Goal: Complete application form

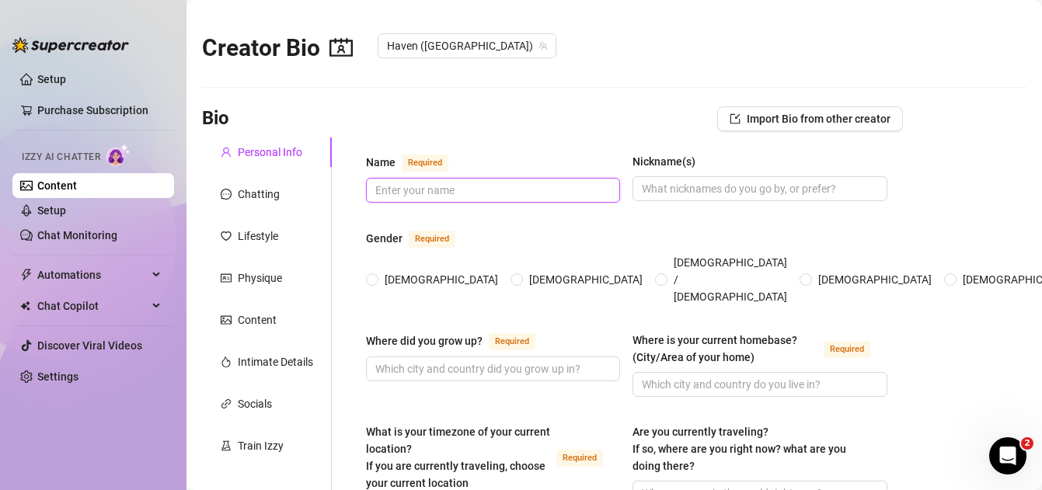
click at [416, 184] on input "Name Required" at bounding box center [491, 190] width 232 height 17
type input "Haven Rose"
click at [368, 274] on span at bounding box center [372, 280] width 12 height 12
click at [370, 276] on input "[DEMOGRAPHIC_DATA]" at bounding box center [373, 281] width 6 height 10
radio input "true"
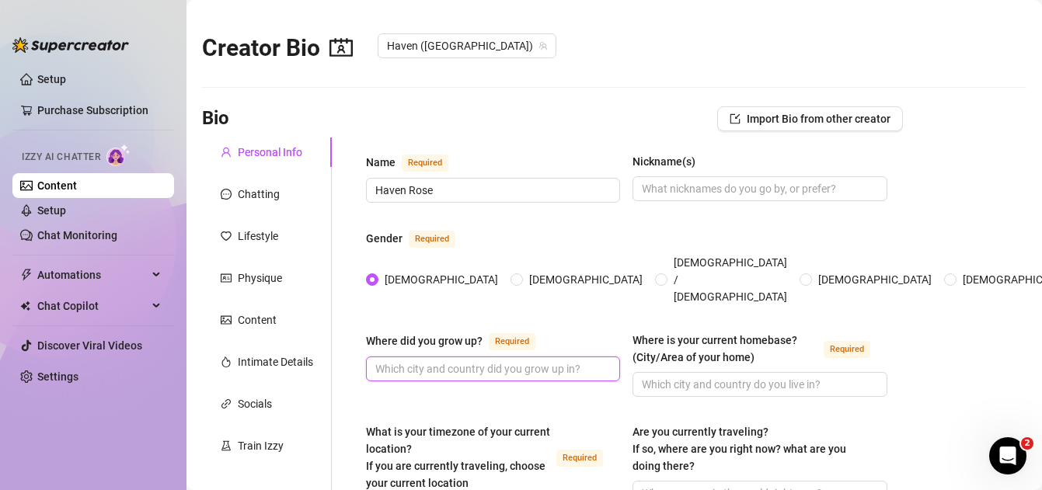
click at [432, 361] on input "Where did you grow up? Required" at bounding box center [491, 369] width 232 height 17
paste input "[GEOGRAPHIC_DATA] [US_STATE]"
type input "[GEOGRAPHIC_DATA] [US_STATE]"
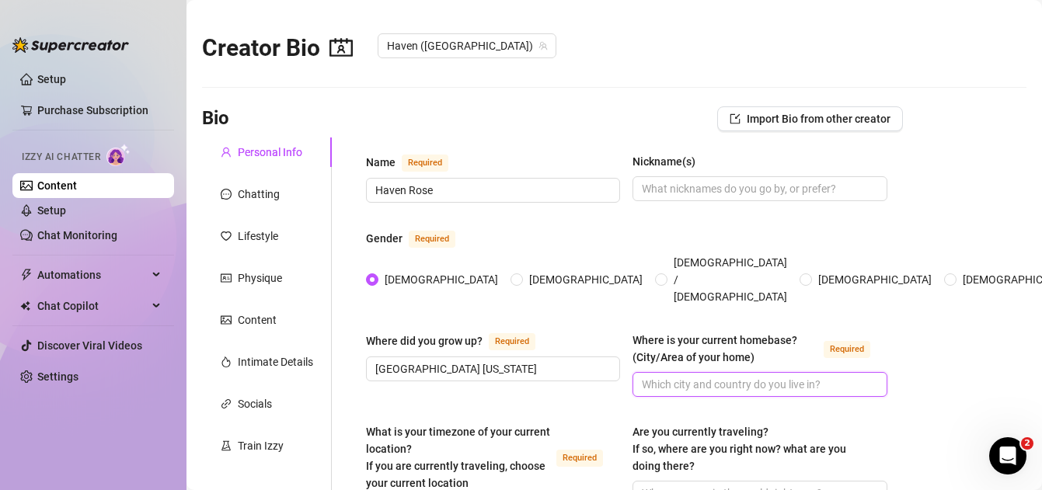
click at [686, 376] on input "Where is your current homebase? (City/Area of your home) Required" at bounding box center [758, 384] width 232 height 17
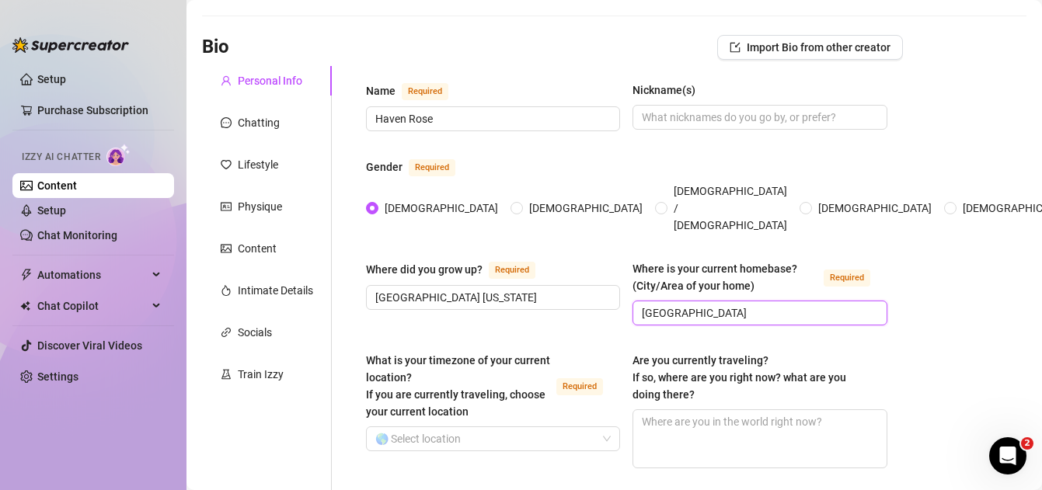
scroll to position [79, 0]
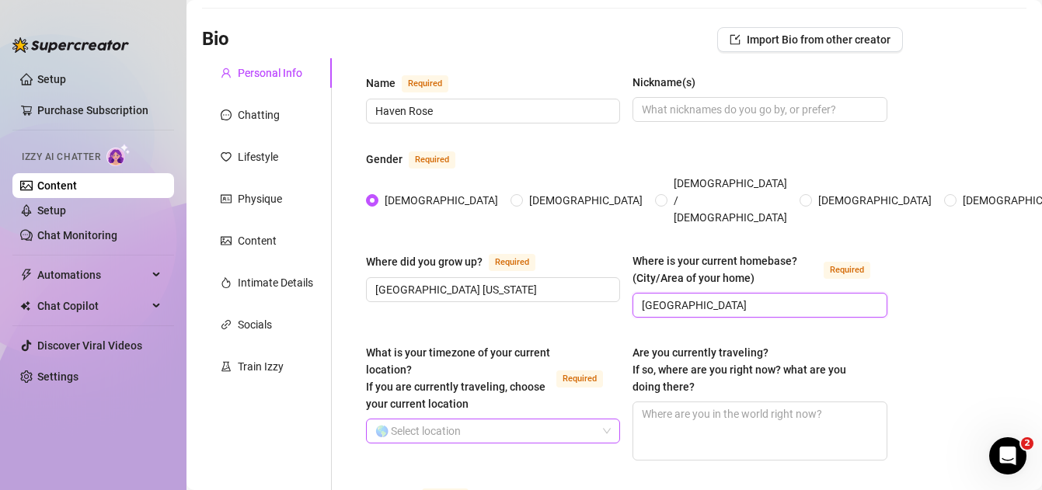
type input "[GEOGRAPHIC_DATA]"
click at [525, 420] on input "What is your timezone of your current location? If you are currently traveling,…" at bounding box center [486, 431] width 222 height 23
click at [610, 420] on span at bounding box center [493, 431] width 236 height 23
click at [591, 421] on input "What is your timezone of your current location? If you are currently traveling,…" at bounding box center [486, 431] width 222 height 23
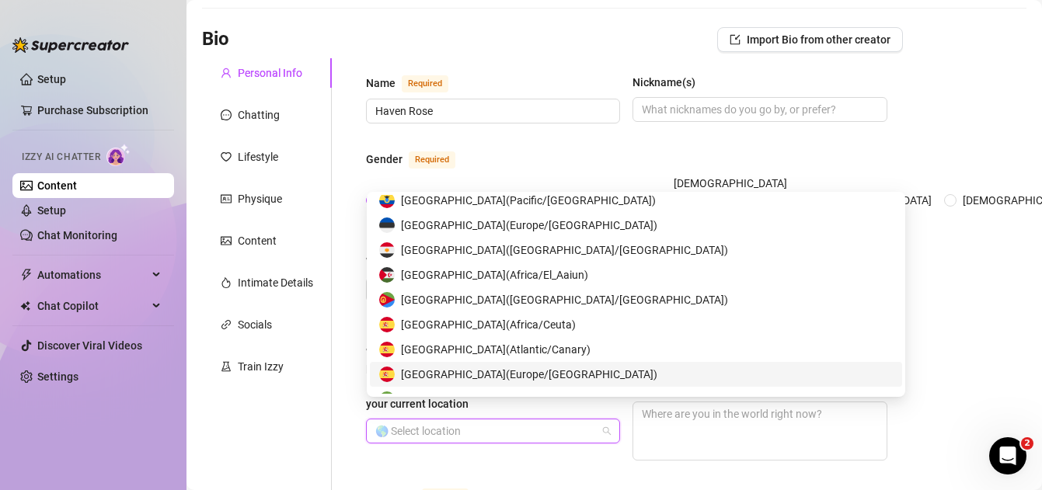
scroll to position [2558, 0]
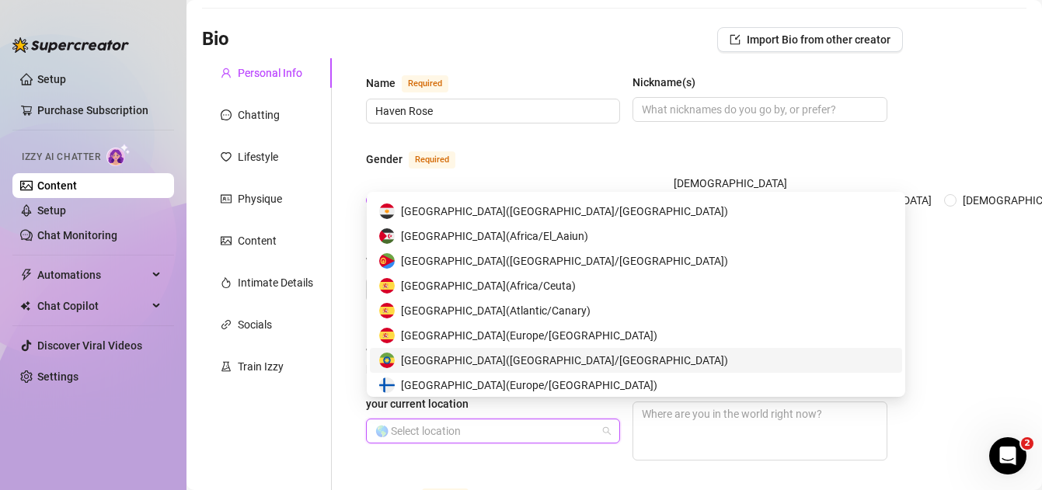
click at [463, 430] on div "What is your timezone of your current location? If you are currently traveling,…" at bounding box center [493, 402] width 254 height 117
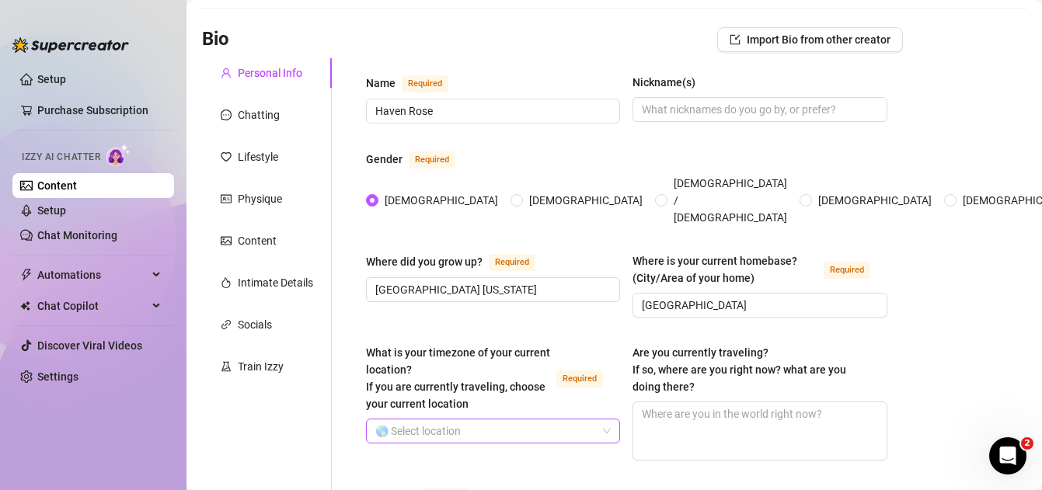
click at [463, 420] on input "What is your timezone of your current location? If you are currently traveling,…" at bounding box center [486, 431] width 222 height 23
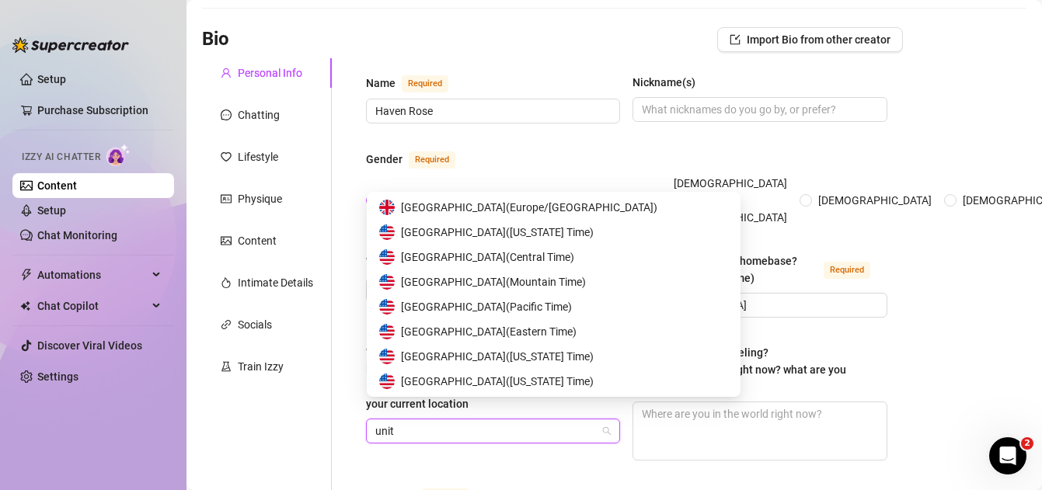
scroll to position [25, 0]
type input "united"
click at [445, 312] on span "United States of America ( Pacific Time )" at bounding box center [486, 306] width 171 height 17
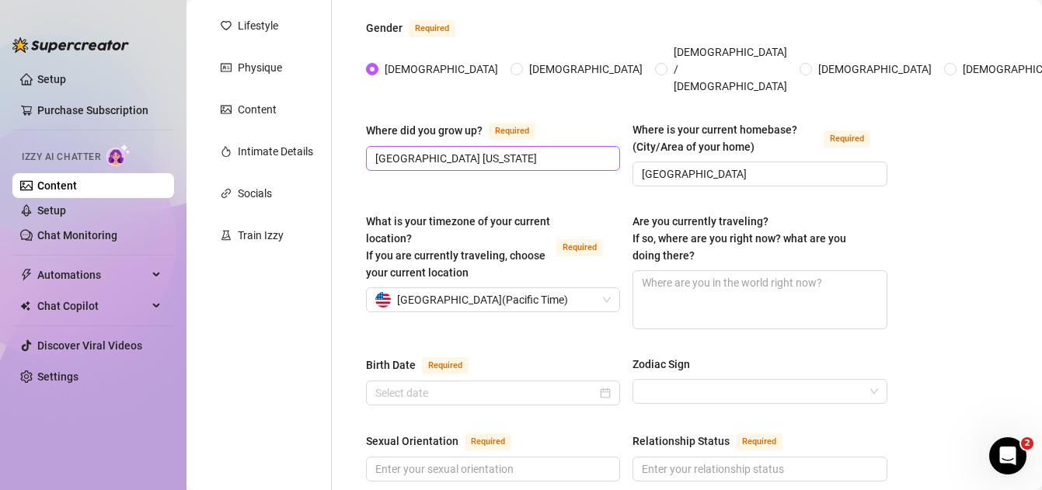
scroll to position [215, 0]
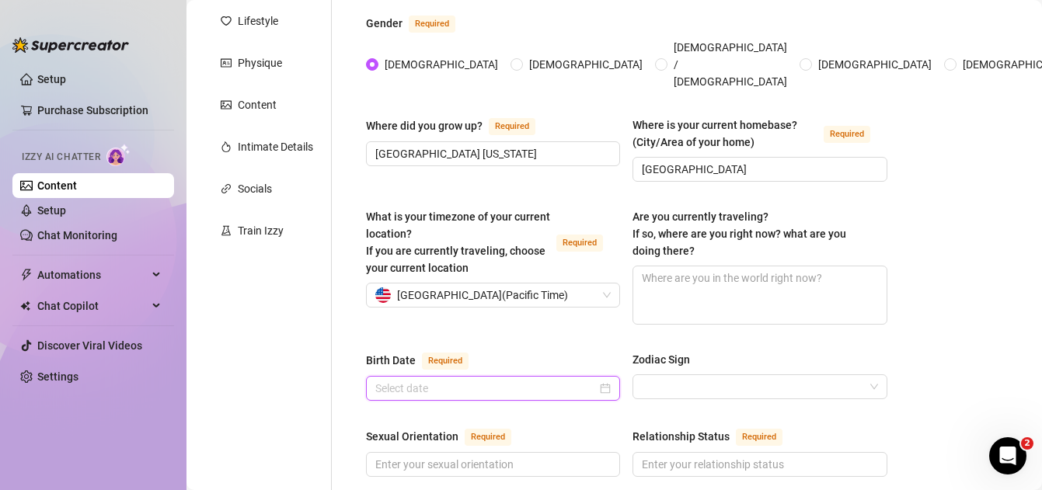
click at [403, 380] on input "Birth Date Required" at bounding box center [486, 388] width 222 height 17
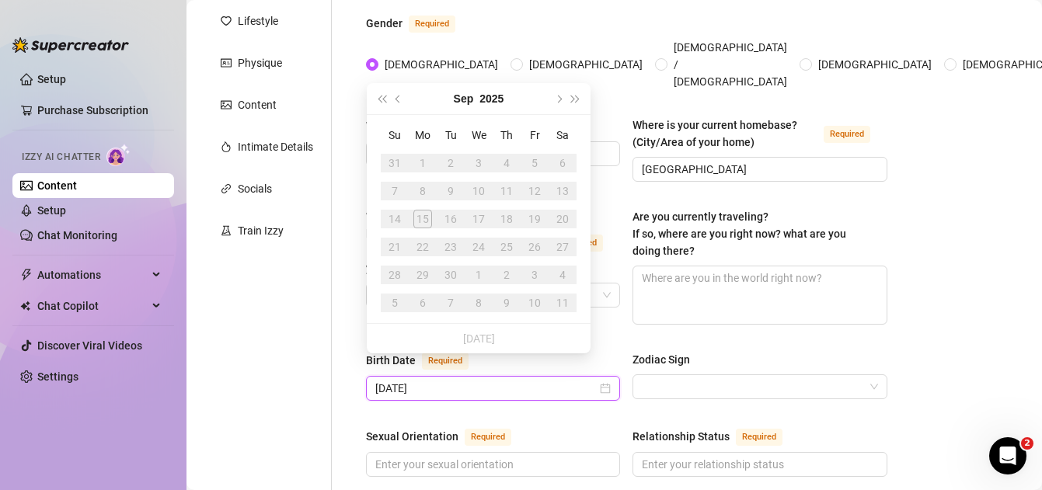
type input "[DATE]"
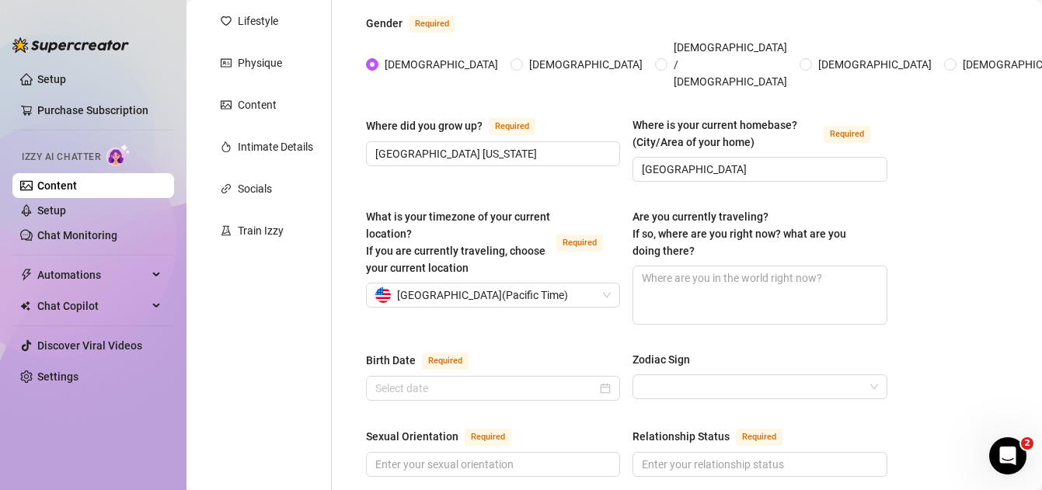
click at [569, 380] on input "Birth Date Required" at bounding box center [486, 388] width 222 height 17
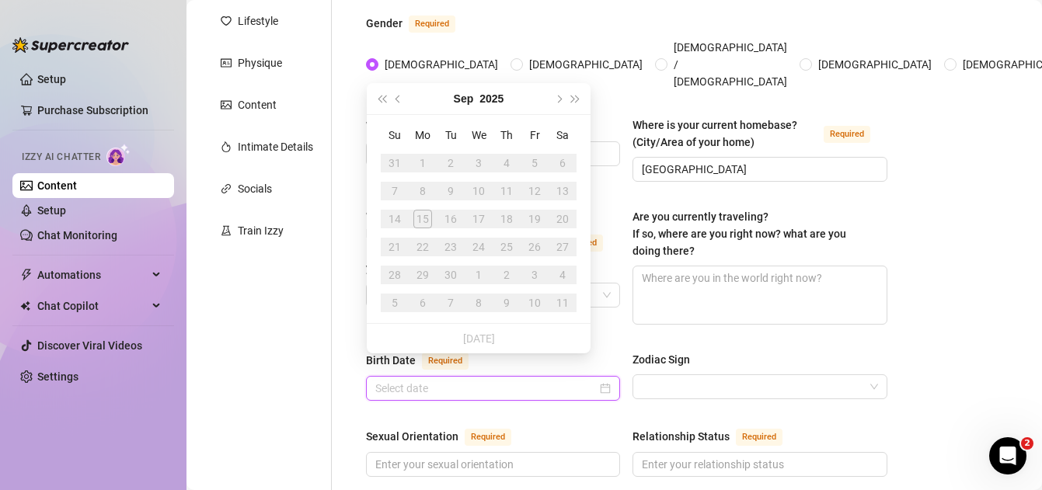
click at [609, 380] on div at bounding box center [493, 388] width 236 height 17
click at [500, 192] on div "11" at bounding box center [506, 191] width 19 height 19
click at [501, 380] on input "Birth Date Required" at bounding box center [486, 388] width 222 height 17
click at [493, 100] on button "2025" at bounding box center [492, 98] width 24 height 31
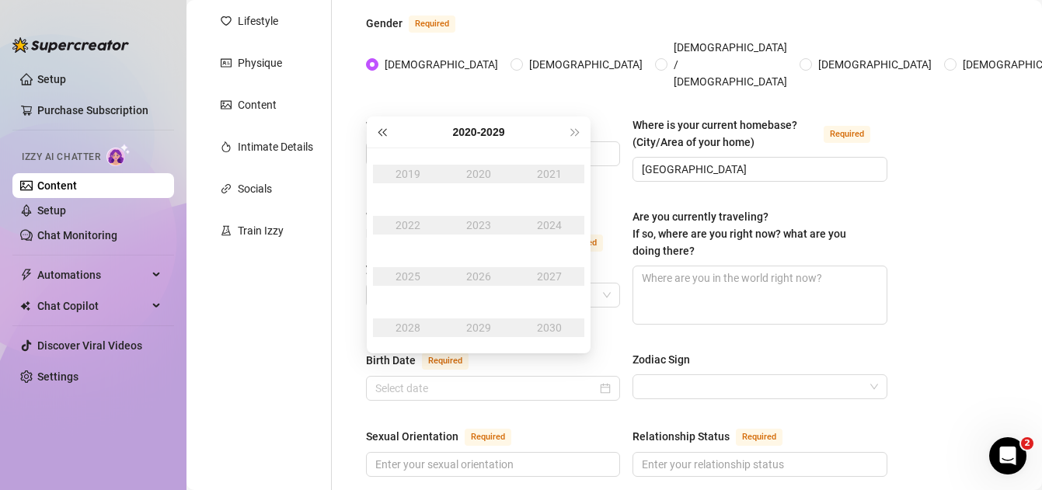
click at [380, 128] on span "Last year (Control + left)" at bounding box center [382, 132] width 8 height 8
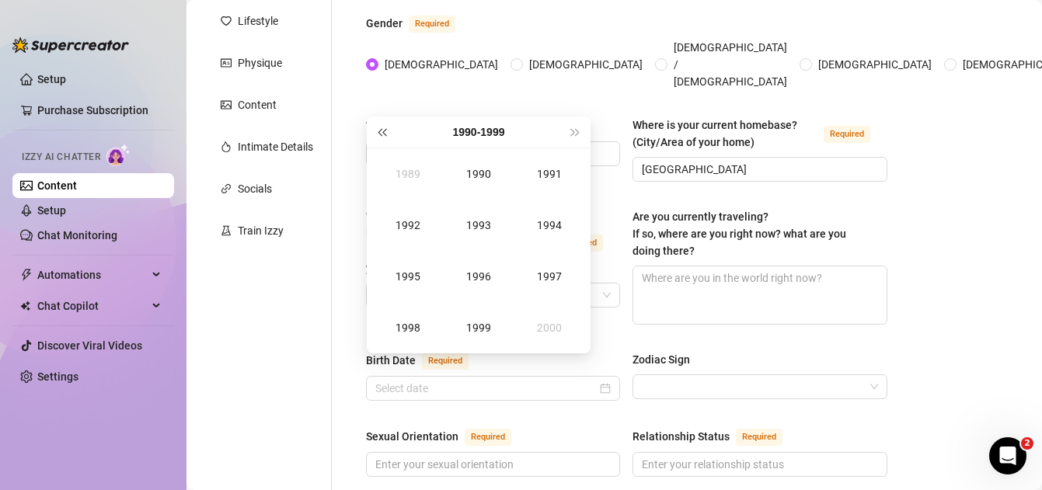
click at [380, 128] on span "Last year (Control + left)" at bounding box center [382, 132] width 8 height 8
click at [576, 134] on span "Next year (Control + right)" at bounding box center [576, 132] width 8 height 8
click at [577, 134] on span "Next year (Control + right)" at bounding box center [576, 132] width 8 height 8
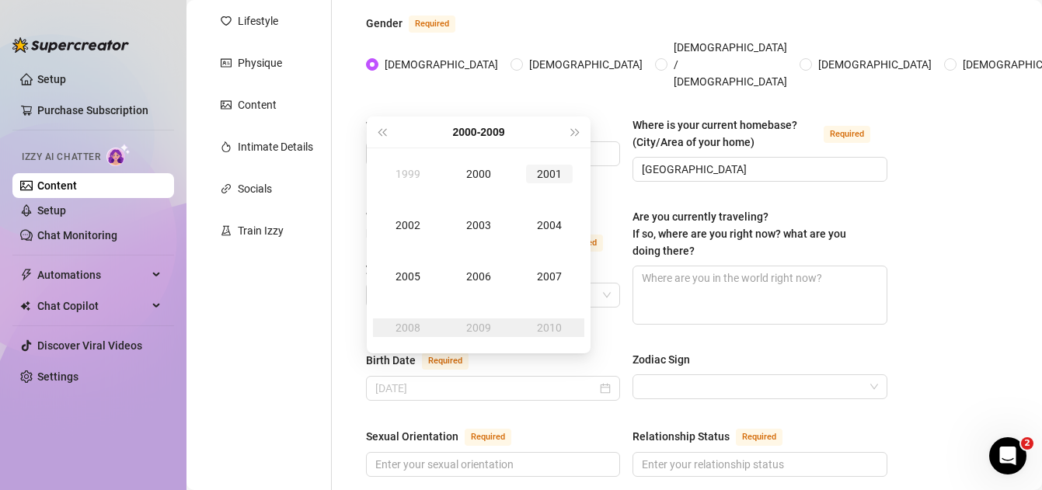
click at [547, 179] on div "2001" at bounding box center [549, 174] width 47 height 19
click at [543, 280] on div "Sep" at bounding box center [549, 276] width 47 height 19
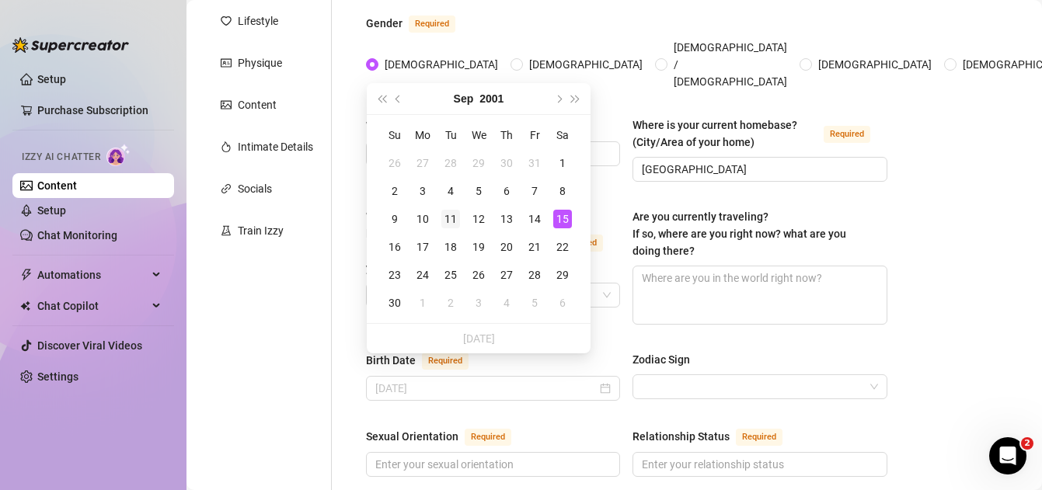
type input "[DATE]"
click at [455, 218] on div "11" at bounding box center [450, 219] width 19 height 19
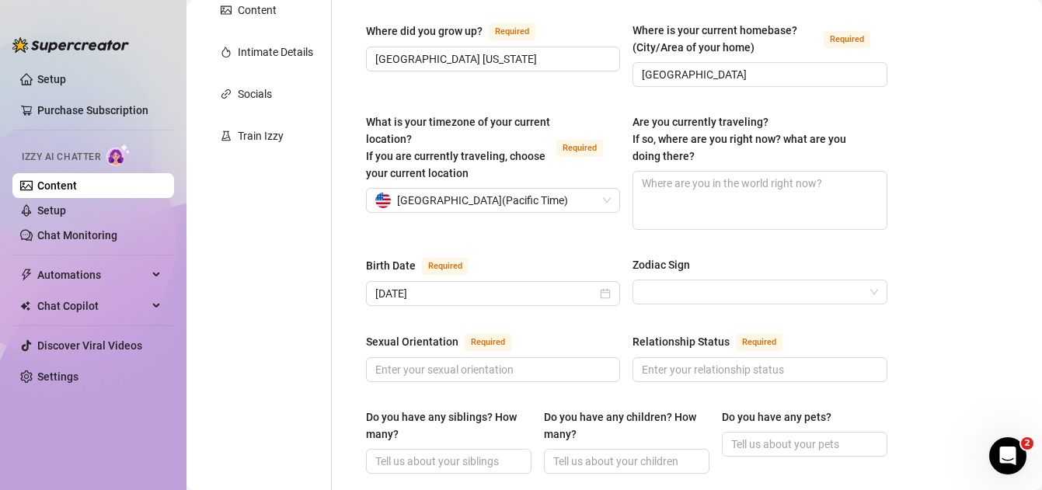
scroll to position [313, 0]
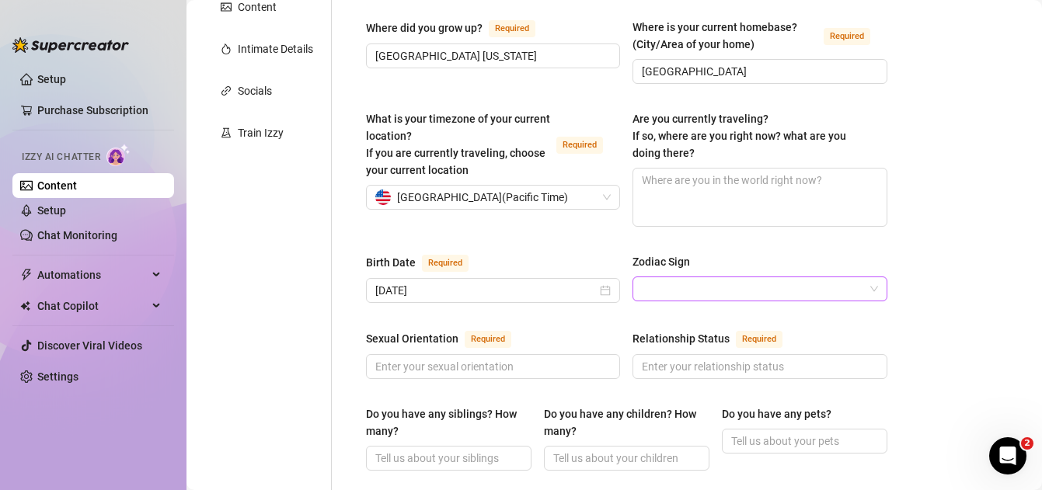
click at [686, 277] on input "Zodiac Sign" at bounding box center [753, 288] width 222 height 23
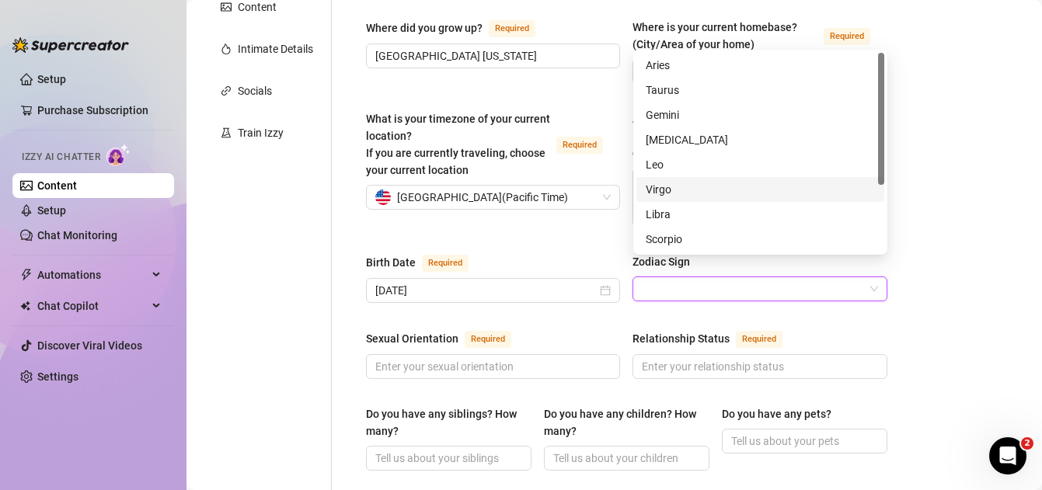
click at [666, 184] on div "Virgo" at bounding box center [760, 189] width 229 height 17
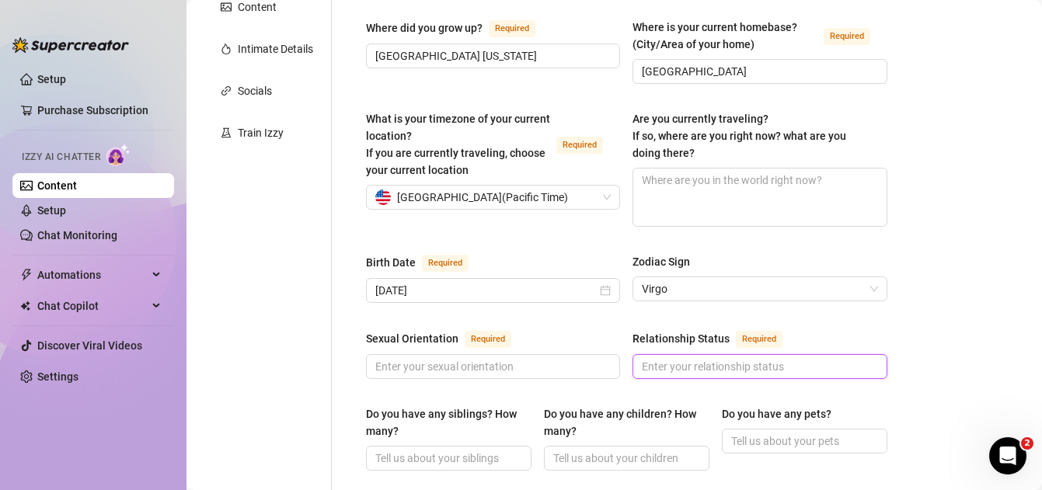
click at [683, 358] on input "Relationship Status Required" at bounding box center [758, 366] width 232 height 17
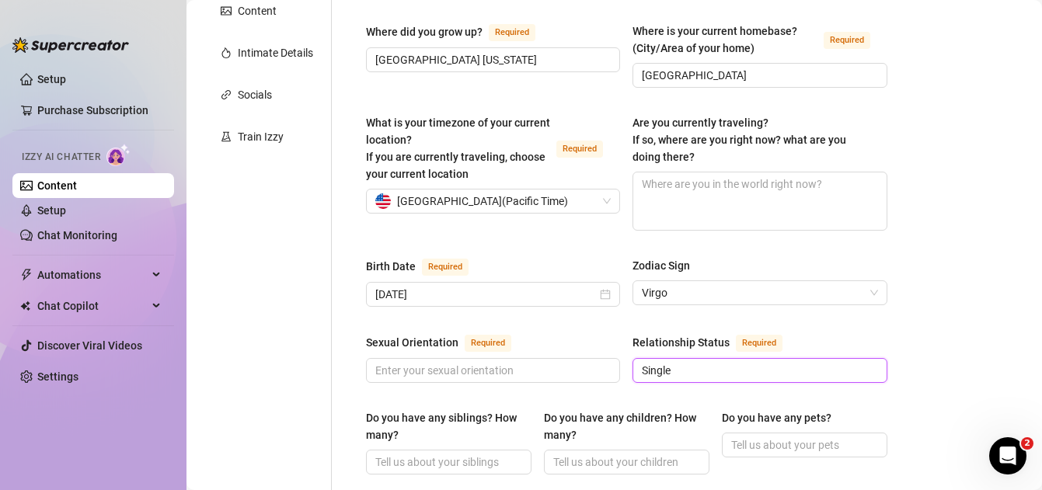
scroll to position [347, 0]
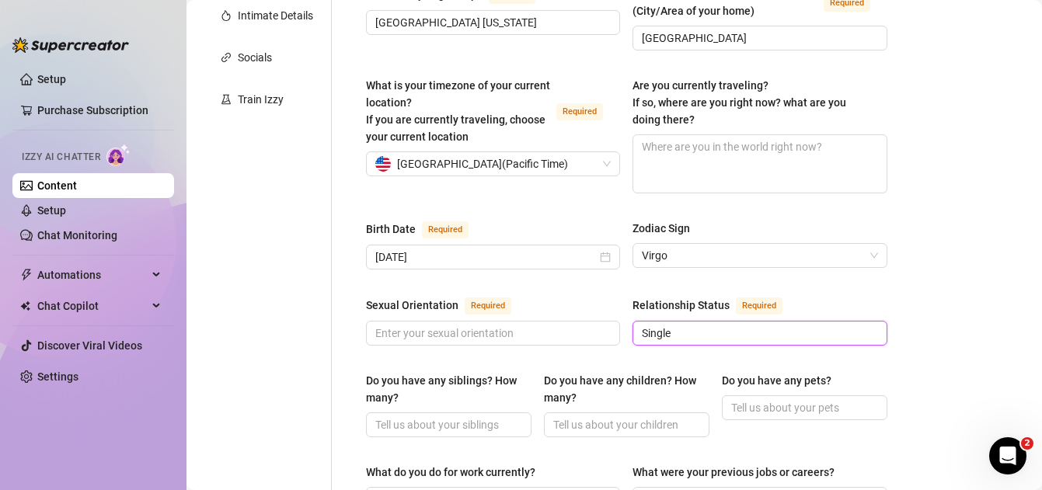
type input "Single"
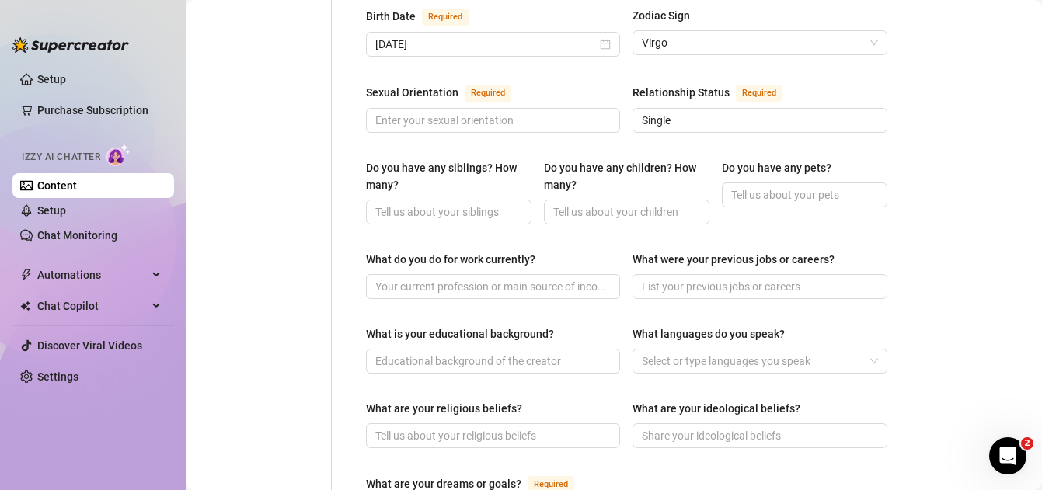
scroll to position [0, 0]
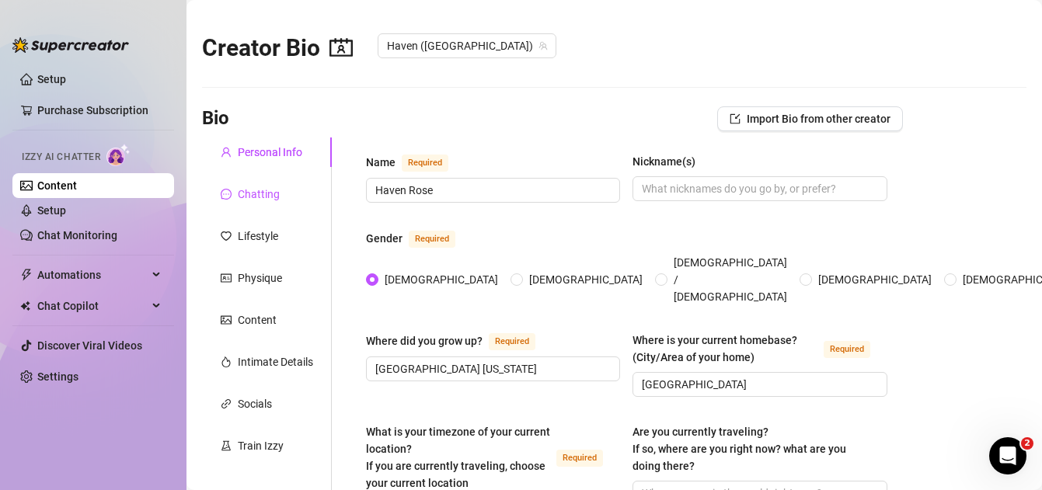
click at [260, 190] on div "Chatting" at bounding box center [259, 194] width 42 height 17
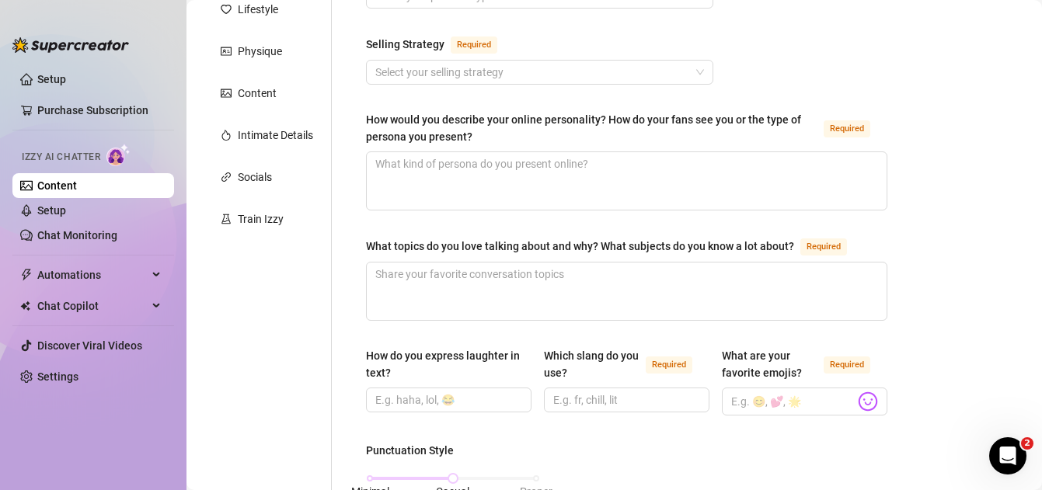
scroll to position [228, 0]
click at [106, 240] on link "Chat Monitoring" at bounding box center [77, 235] width 80 height 12
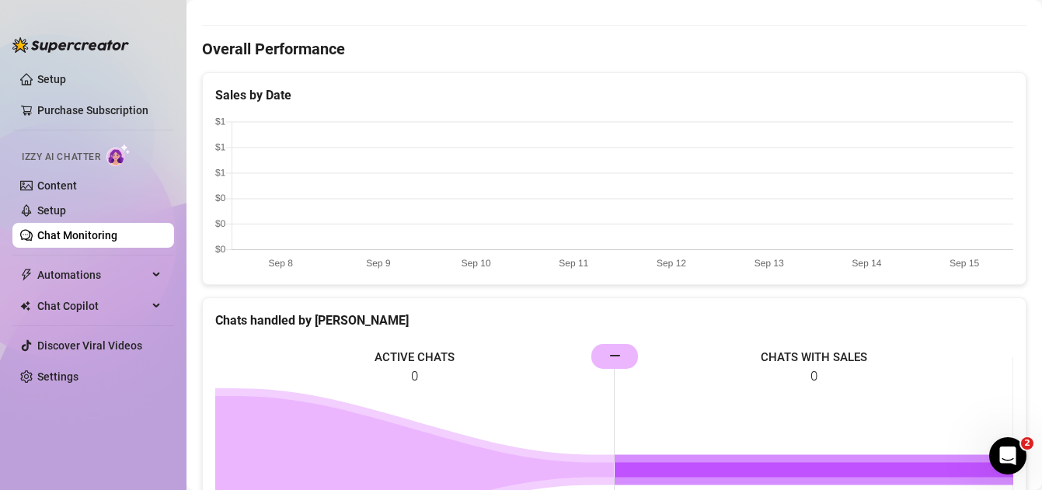
scroll to position [682, 0]
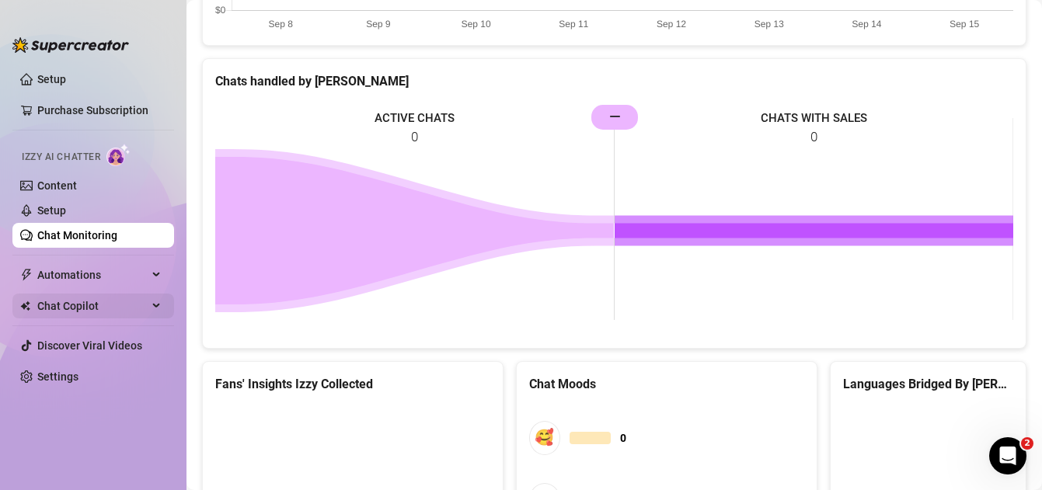
click at [83, 299] on span "Chat Copilot" at bounding box center [92, 306] width 110 height 25
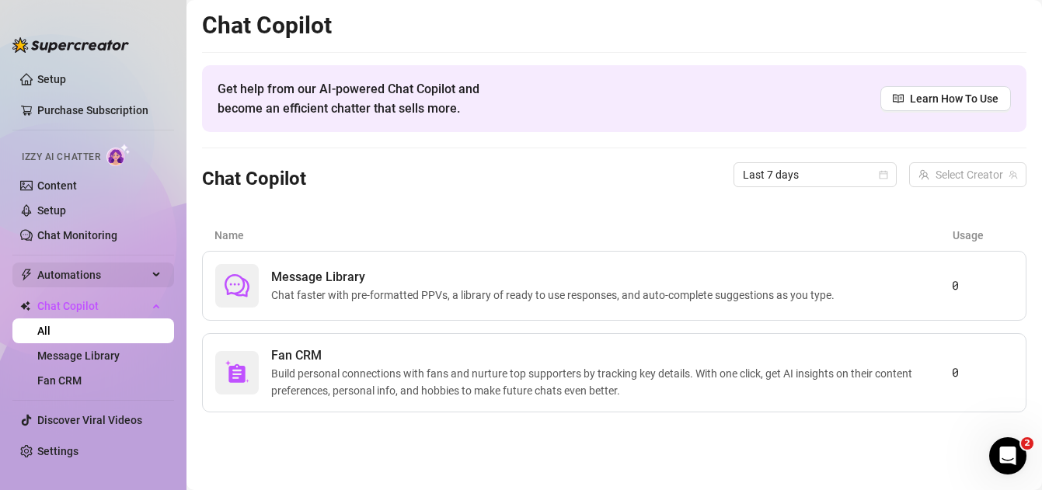
click at [61, 271] on span "Automations" at bounding box center [92, 275] width 110 height 25
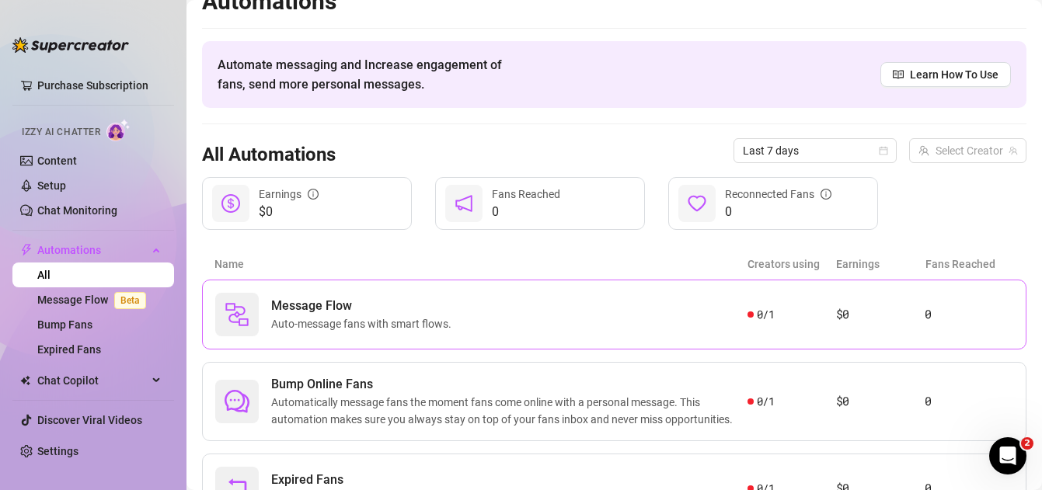
scroll to position [104, 0]
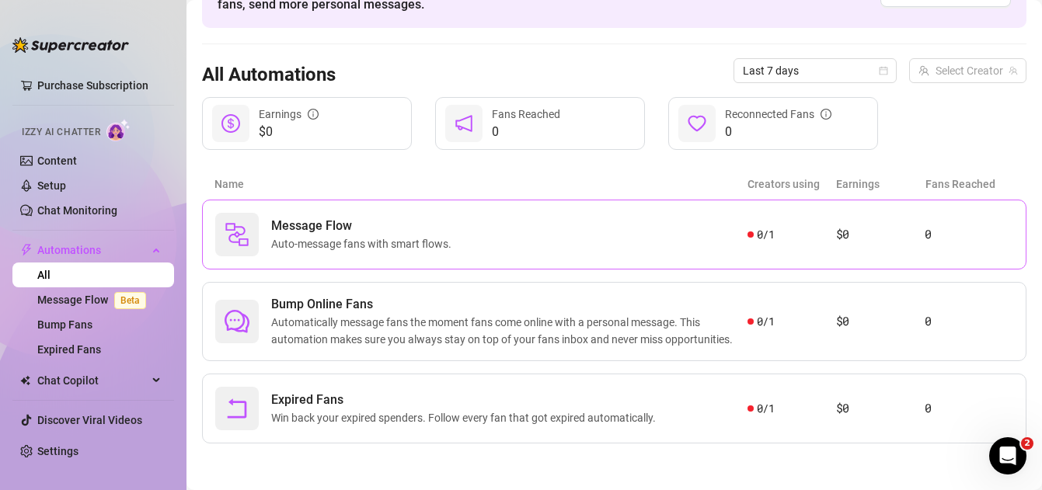
click at [305, 355] on div "Bump Online Fans Automatically message fans the moment fans come online with a …" at bounding box center [614, 321] width 825 height 79
